Goal: Information Seeking & Learning: Learn about a topic

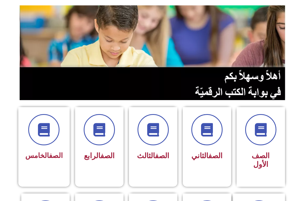
scroll to position [81, 0]
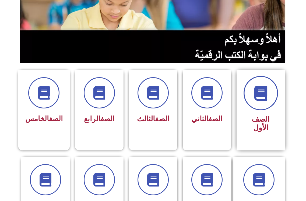
click at [249, 103] on span at bounding box center [261, 93] width 34 height 34
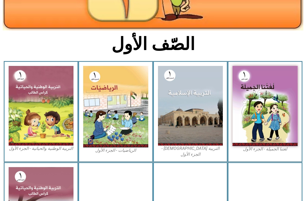
scroll to position [108, 0]
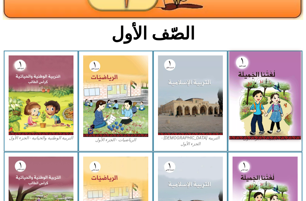
click at [266, 118] on img at bounding box center [265, 95] width 72 height 88
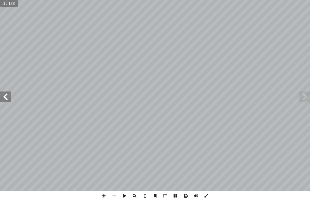
click at [6, 99] on span at bounding box center [5, 96] width 11 height 11
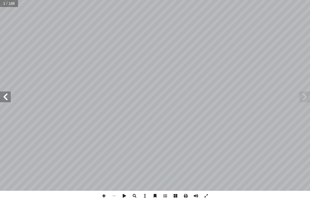
click at [6, 99] on span at bounding box center [5, 96] width 11 height 11
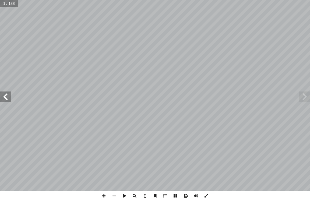
click at [6, 99] on span at bounding box center [5, 96] width 11 height 11
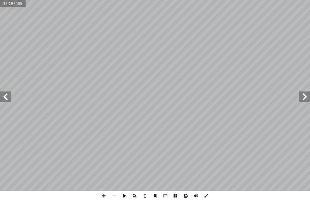
click at [4, 94] on span at bounding box center [5, 96] width 11 height 11
click at [5, 94] on span at bounding box center [5, 96] width 11 height 11
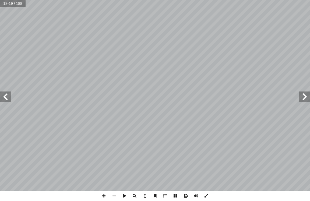
click at [5, 94] on span at bounding box center [5, 96] width 11 height 11
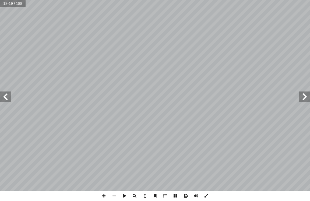
click at [5, 94] on span at bounding box center [5, 96] width 11 height 11
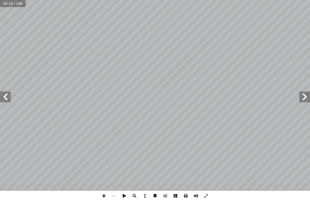
click at [5, 94] on span at bounding box center [5, 96] width 11 height 11
click at [5, 95] on span at bounding box center [5, 96] width 11 height 11
click at [304, 100] on span at bounding box center [304, 96] width 11 height 11
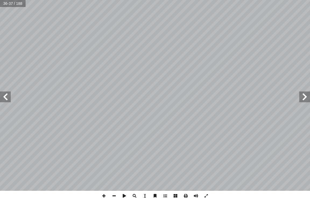
click at [2, 99] on span at bounding box center [5, 96] width 11 height 11
click at [309, 100] on span at bounding box center [304, 96] width 11 height 11
click at [6, 96] on span at bounding box center [5, 96] width 11 height 11
click at [6, 97] on span at bounding box center [5, 96] width 11 height 11
